Goal: Communication & Community: Connect with others

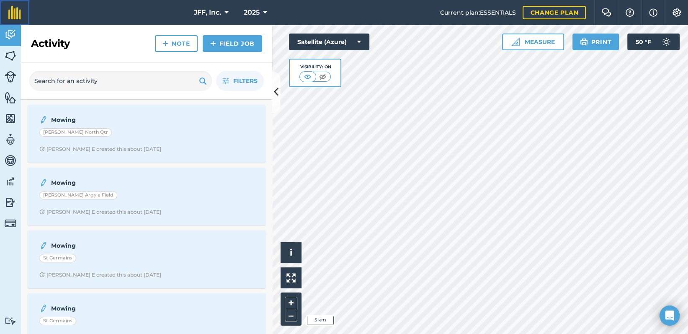
click at [17, 11] on img at bounding box center [14, 12] width 13 height 13
click at [11, 140] on img at bounding box center [11, 139] width 12 height 13
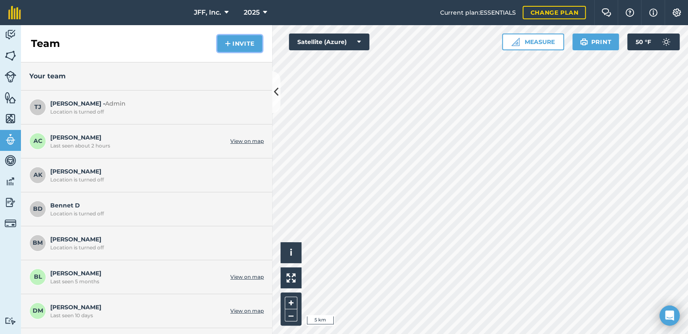
click at [236, 40] on button "Invite" at bounding box center [239, 43] width 45 height 17
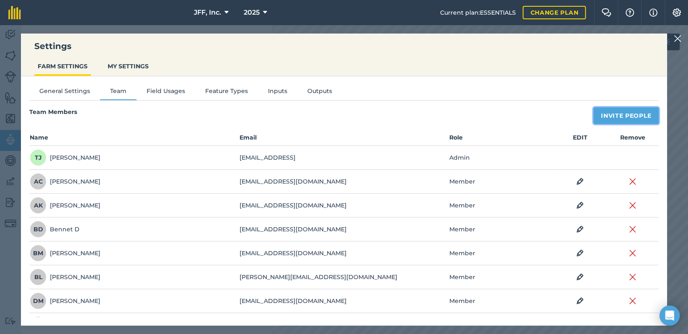
click at [628, 116] on button "Invite People" at bounding box center [625, 115] width 65 height 17
select select "MEMBER"
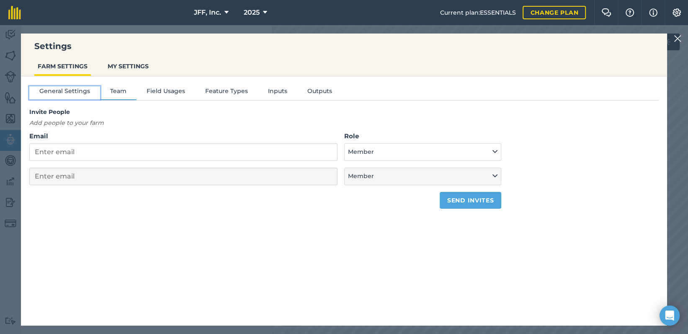
click at [69, 90] on button "General Settings" at bounding box center [64, 92] width 71 height 13
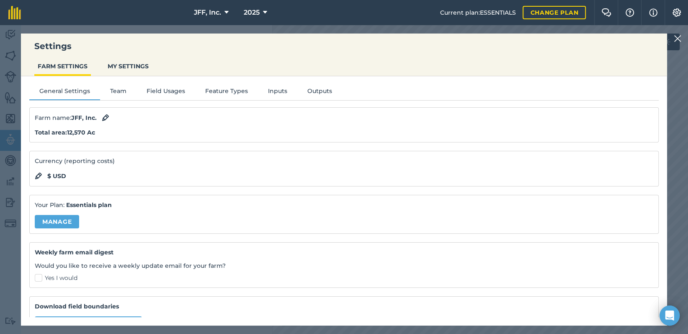
click at [674, 41] on img at bounding box center [677, 38] width 8 height 10
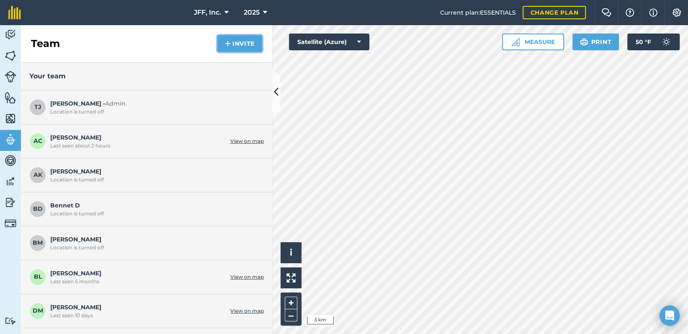
click at [244, 49] on button "Invite" at bounding box center [239, 43] width 45 height 17
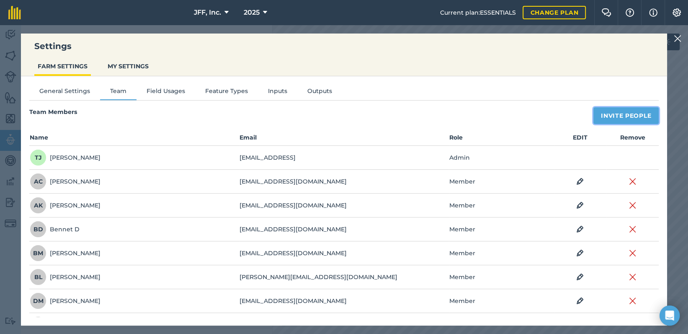
click at [621, 111] on button "Invite People" at bounding box center [625, 115] width 65 height 17
select select "MEMBER"
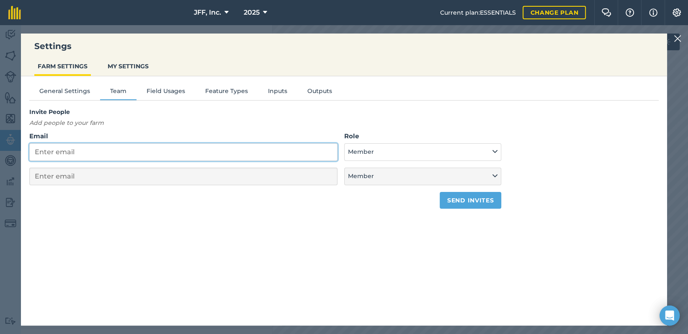
click at [132, 158] on input "Email" at bounding box center [183, 152] width 308 height 18
type input "o"
select select "MEMBER"
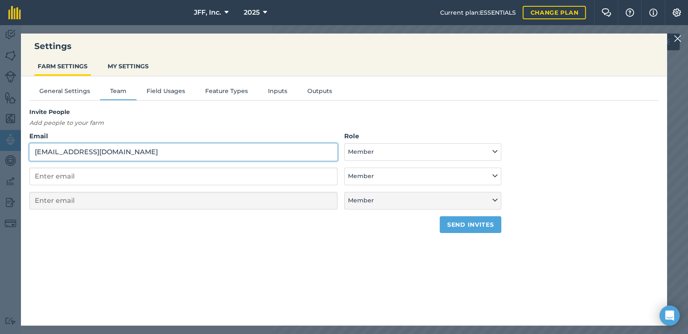
type input "ozarksauto@ymail.com"
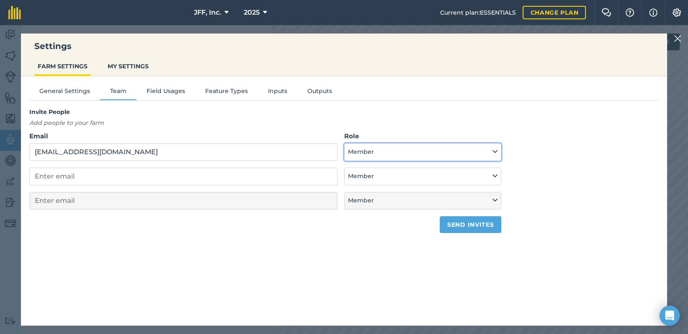
click at [379, 156] on button "Member" at bounding box center [422, 152] width 157 height 18
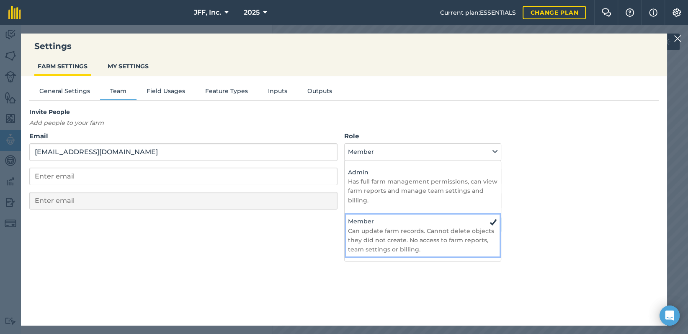
click at [376, 217] on h4 "Member" at bounding box center [423, 220] width 150 height 9
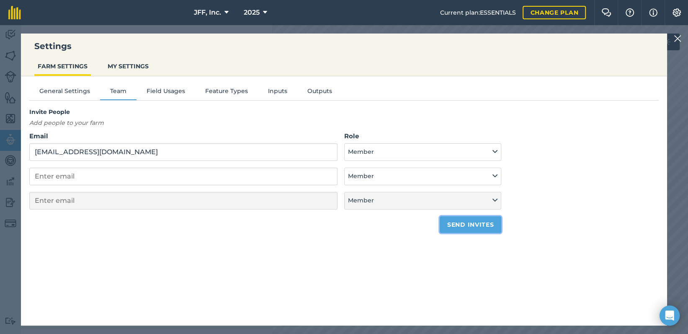
click at [475, 219] on button "Send invites" at bounding box center [471, 224] width 62 height 17
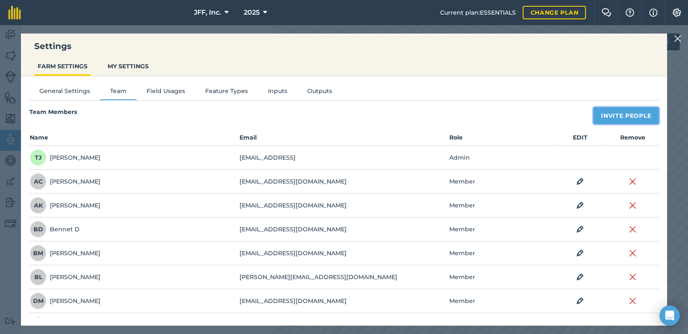
click at [614, 112] on button "Invite People" at bounding box center [625, 115] width 65 height 17
select select "MEMBER"
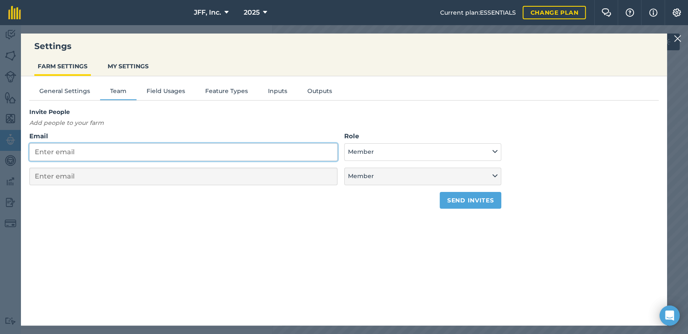
click at [118, 149] on input "Email" at bounding box center [183, 152] width 308 height 18
type input "d"
select select "MEMBER"
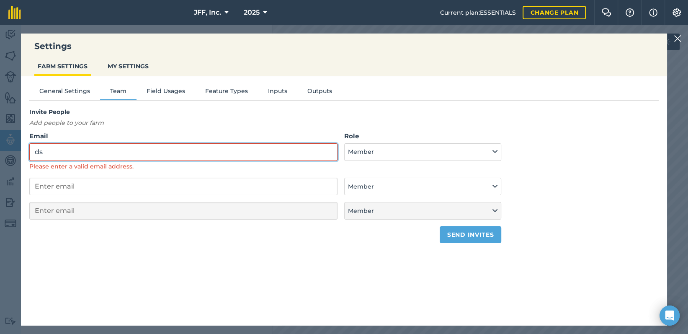
type input "d"
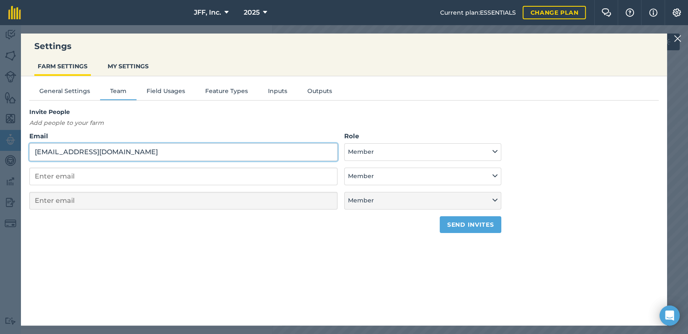
type input "dstark777@yahoo.com"
click at [486, 221] on button "Send invites" at bounding box center [471, 224] width 62 height 17
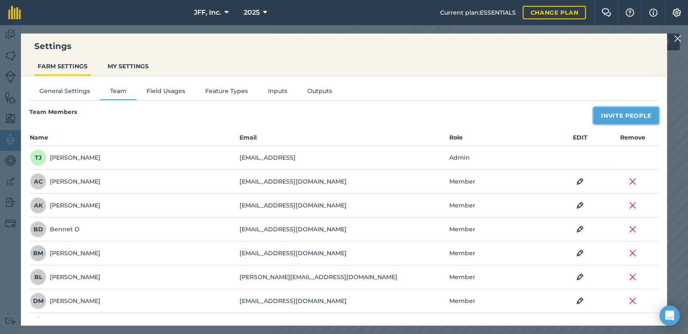
click at [616, 113] on button "Invite People" at bounding box center [625, 115] width 65 height 17
select select "MEMBER"
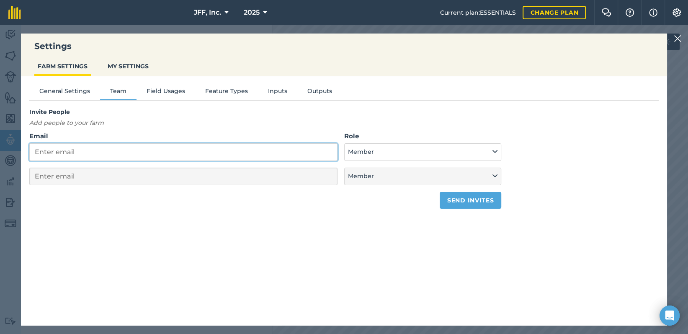
click at [88, 153] on input "Email" at bounding box center [183, 152] width 308 height 18
type input "k"
select select "MEMBER"
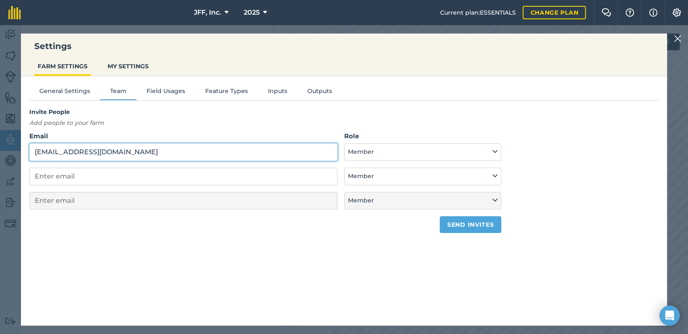
click at [84, 149] on input "knut2005@gmil.com" at bounding box center [183, 152] width 308 height 18
type input "knut2005@gmail.com"
click at [478, 227] on button "Send invites" at bounding box center [471, 224] width 62 height 17
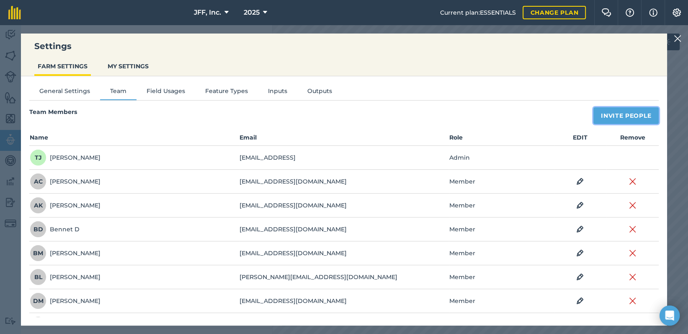
click at [617, 111] on button "Invite People" at bounding box center [625, 115] width 65 height 17
select select "MEMBER"
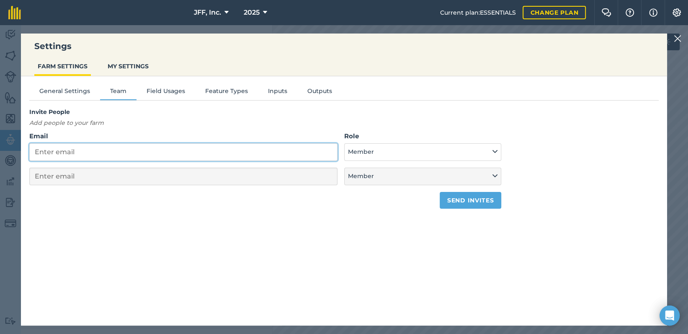
click at [54, 151] on input "Email" at bounding box center [183, 152] width 308 height 18
type input "j"
select select "MEMBER"
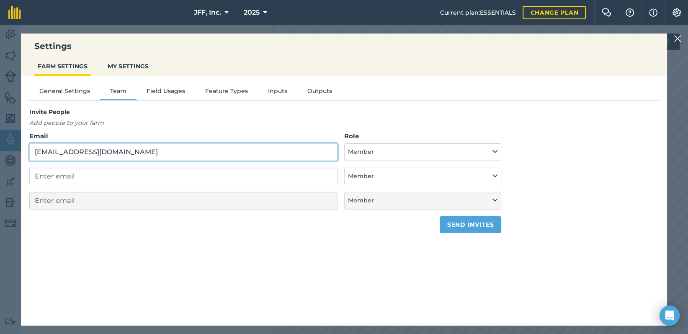
type input "joshla52@yahoo.com"
click at [488, 226] on button "Send invites" at bounding box center [471, 224] width 62 height 17
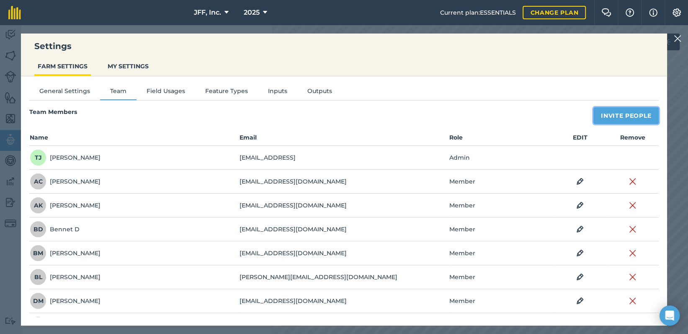
click at [618, 114] on button "Invite People" at bounding box center [625, 115] width 65 height 17
select select "MEMBER"
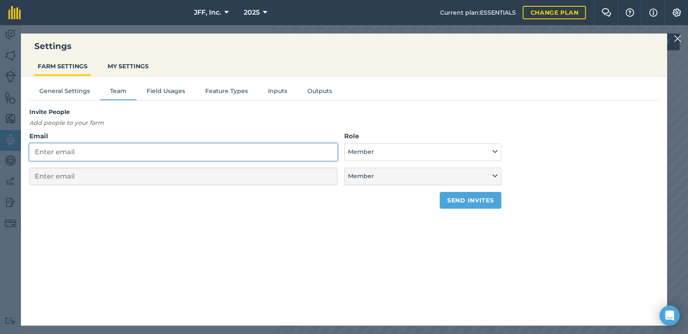
click at [81, 154] on input "Email" at bounding box center [183, 152] width 308 height 18
type input "k"
select select "MEMBER"
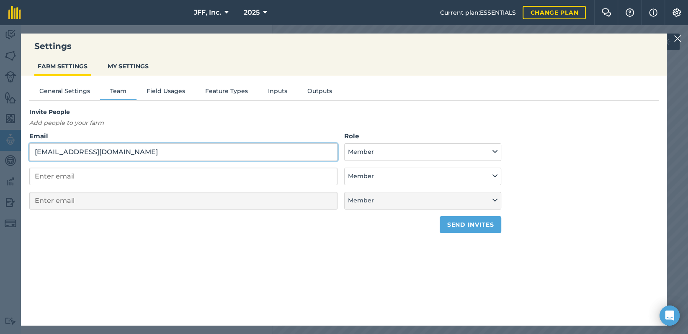
type input "kairouanbp@gmail.com"
click at [462, 225] on button "Send invites" at bounding box center [471, 224] width 62 height 17
